Goal: Task Accomplishment & Management: Manage account settings

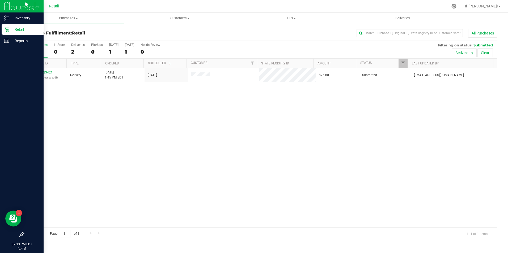
click at [15, 32] on p "Retail" at bounding box center [25, 29] width 32 height 6
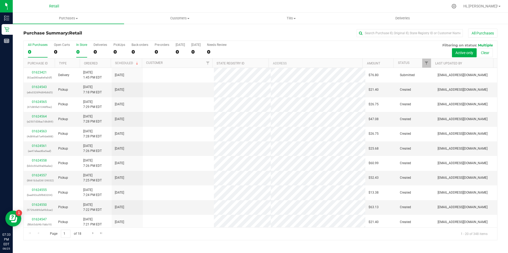
click at [77, 47] on label "In Store 0" at bounding box center [81, 50] width 11 height 15
click at [0, 0] on input "In Store 0" at bounding box center [0, 0] width 0 height 0
click at [385, 35] on input "text" at bounding box center [410, 33] width 106 height 8
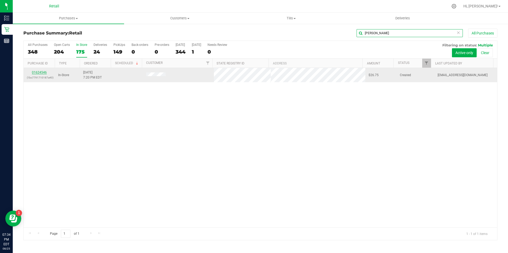
type input "[PERSON_NAME]"
click at [40, 73] on link "01624546" at bounding box center [39, 73] width 15 height 4
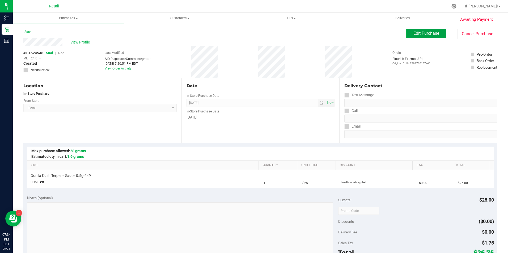
click at [418, 33] on span "Edit Purchase" at bounding box center [426, 33] width 26 height 5
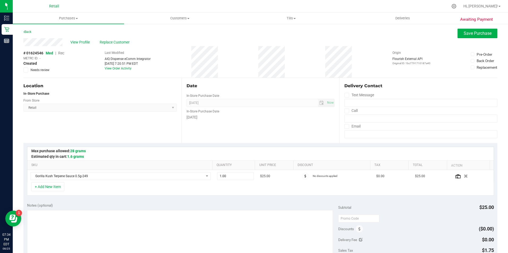
click at [63, 53] on span "Rec" at bounding box center [61, 53] width 6 height 4
drag, startPoint x: 482, startPoint y: 33, endPoint x: 455, endPoint y: 39, distance: 27.4
click at [463, 39] on purchase-details "Back Save Purchase View Profile Replace Customer # 01624546 Med | Rec METRC ID:…" at bounding box center [260, 224] width 474 height 390
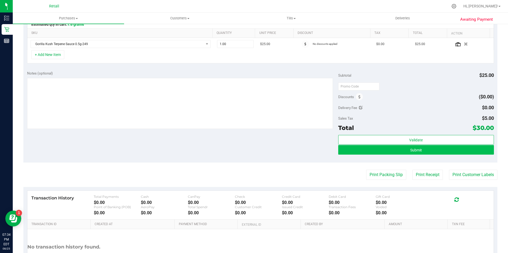
scroll to position [133, 0]
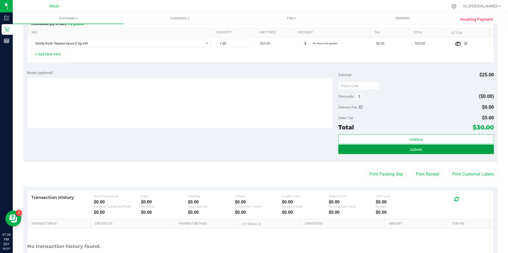
click at [399, 150] on button "Submit" at bounding box center [416, 150] width 156 height 10
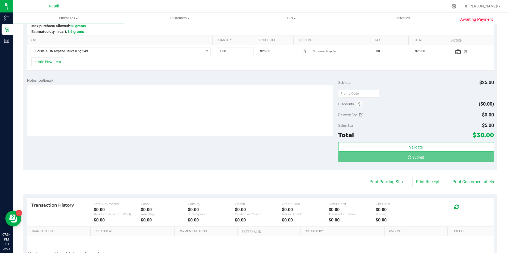
scroll to position [106, 0]
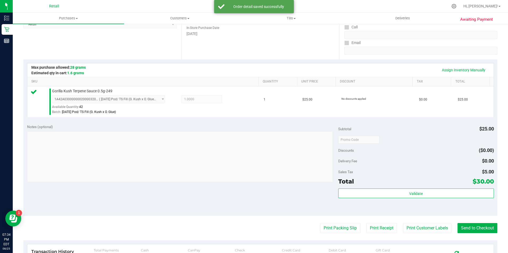
scroll to position [80, 0]
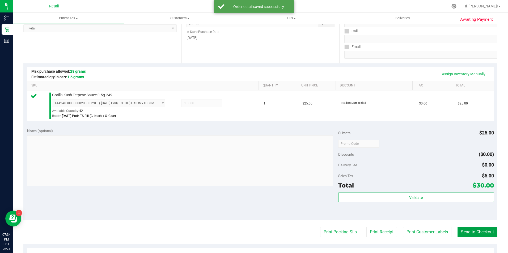
click at [473, 231] on button "Send to Checkout" at bounding box center [478, 232] width 40 height 10
